Goal: Task Accomplishment & Management: Use online tool/utility

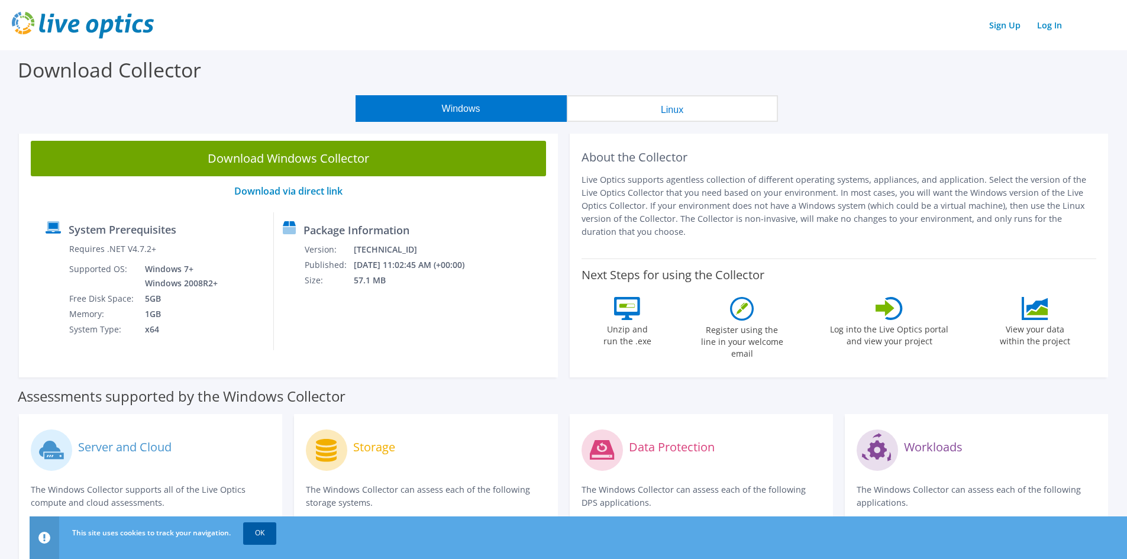
click at [262, 530] on link "OK" at bounding box center [259, 532] width 33 height 21
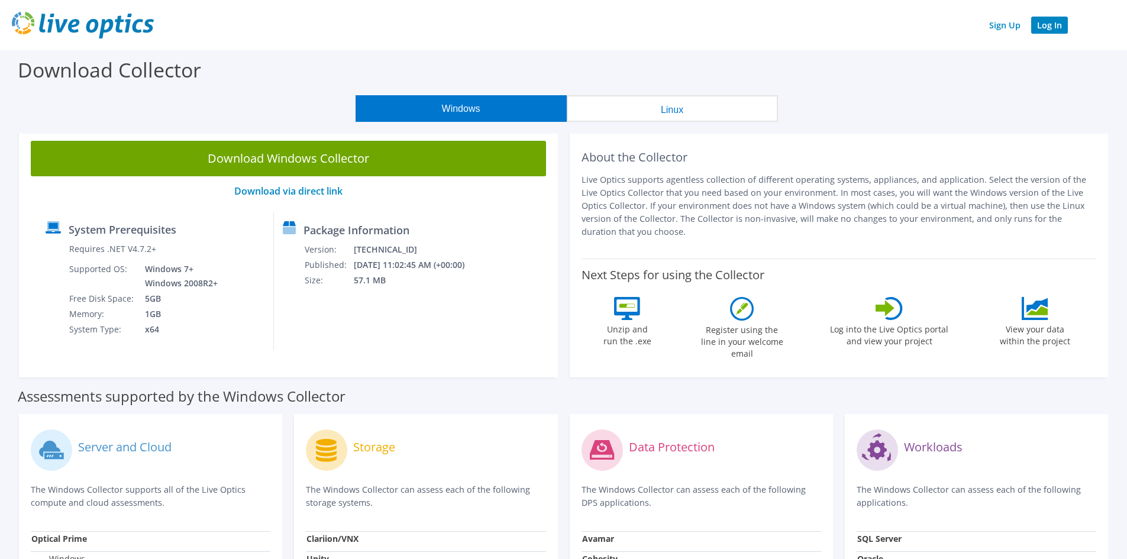
click at [1048, 28] on link "Log In" at bounding box center [1049, 25] width 37 height 17
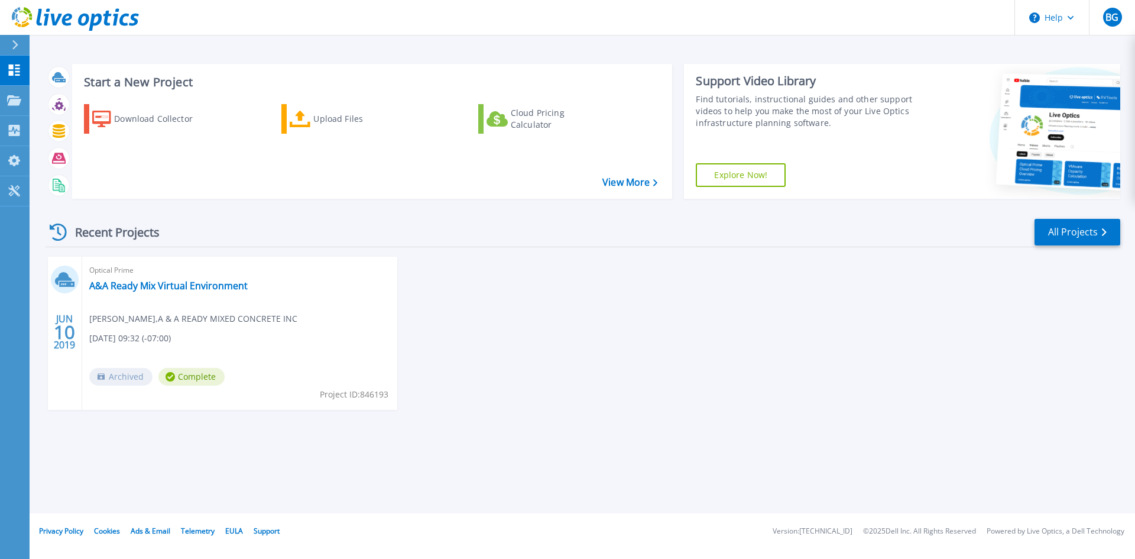
click at [827, 250] on div "Recent Projects All Projects [DATE] Optical Prime A&A Ready Mix Virtual Environ…" at bounding box center [583, 325] width 1075 height 235
